Goal: Find specific page/section: Find specific page/section

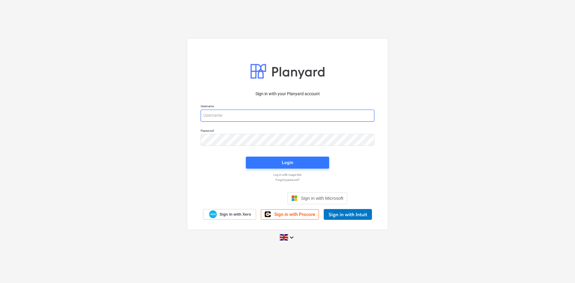
click at [239, 115] on input "email" at bounding box center [288, 116] width 174 height 12
type input "[PERSON_NAME][EMAIL_ADDRESS][DOMAIN_NAME]"
click at [265, 158] on button "Login" at bounding box center [287, 163] width 83 height 12
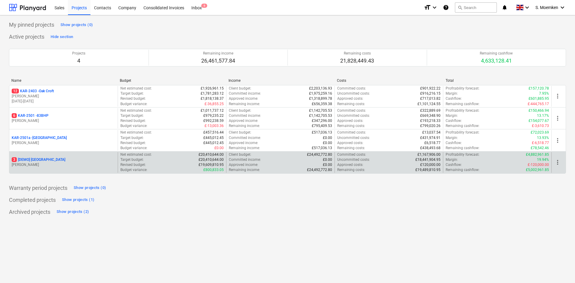
click at [48, 162] on p "3 [DEMO] [GEOGRAPHIC_DATA]" at bounding box center [39, 159] width 54 height 5
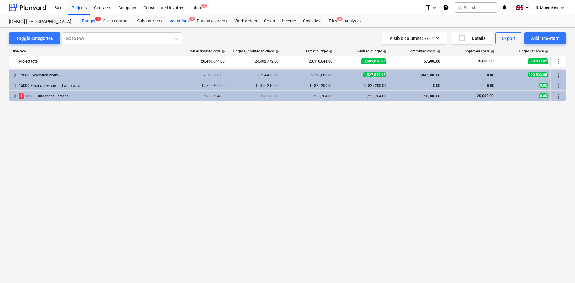
click at [181, 20] on div "Valuations 1" at bounding box center [179, 21] width 27 height 12
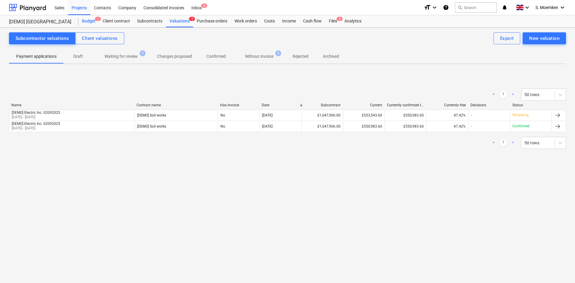
click at [89, 20] on div "Budget 1" at bounding box center [88, 21] width 21 height 12
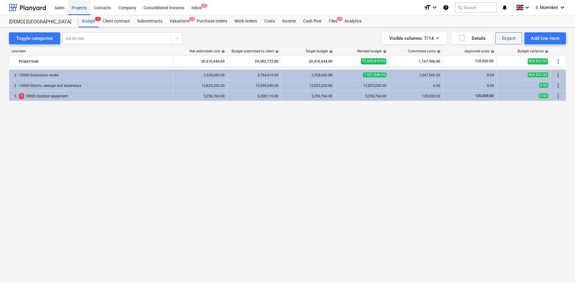
click at [75, 8] on div "Projects" at bounding box center [79, 7] width 22 height 15
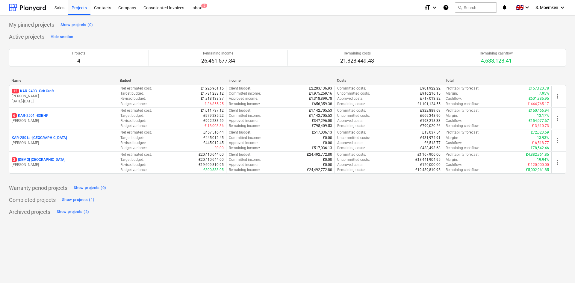
click at [60, 94] on p "[PERSON_NAME]" at bounding box center [64, 96] width 104 height 5
